Goal: Navigation & Orientation: Find specific page/section

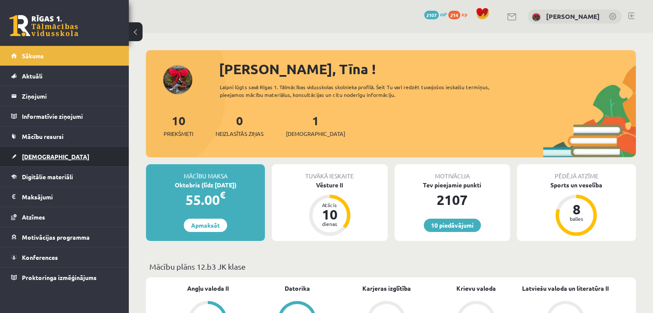
click at [39, 160] on link "[DEMOGRAPHIC_DATA]" at bounding box center [64, 157] width 107 height 20
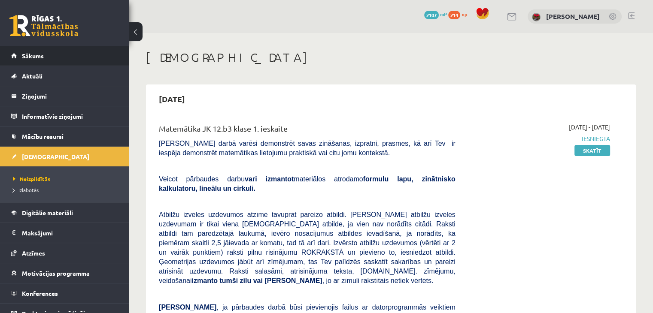
click at [26, 56] on span "Sākums" at bounding box center [33, 56] width 22 height 8
